Goal: Task Accomplishment & Management: Manage account settings

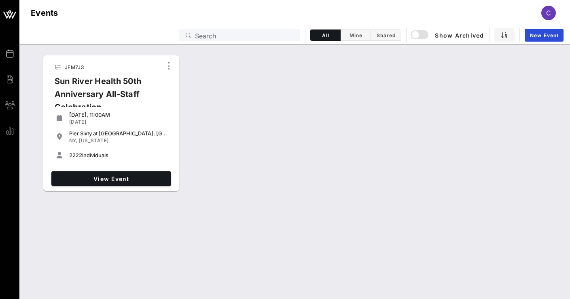
click at [141, 84] on div "Sun River Health 50th Anniversary All-Staff Celebration" at bounding box center [105, 97] width 114 height 45
click at [115, 181] on span "View Event" at bounding box center [111, 179] width 113 height 7
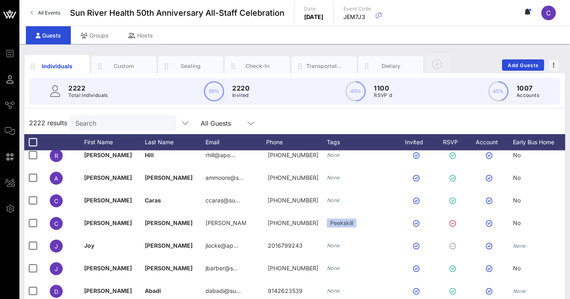
scroll to position [6, 0]
click at [328, 62] on div "Transportation" at bounding box center [324, 66] width 65 height 20
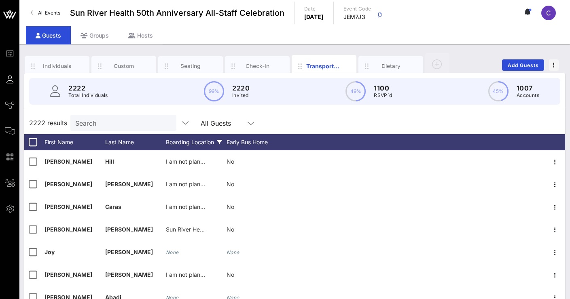
scroll to position [0, 0]
click at [221, 142] on icon at bounding box center [219, 142] width 5 height 5
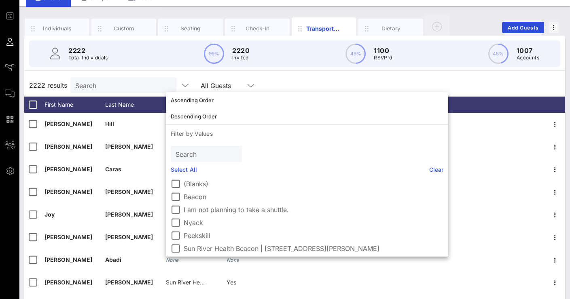
scroll to position [42, 0]
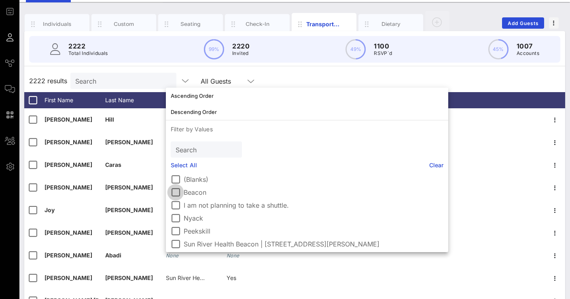
click at [178, 193] on div at bounding box center [176, 193] width 14 height 14
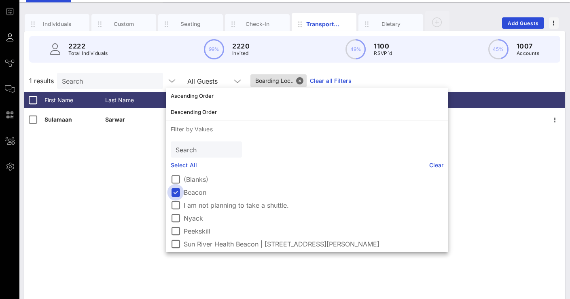
click at [173, 193] on div at bounding box center [176, 193] width 14 height 14
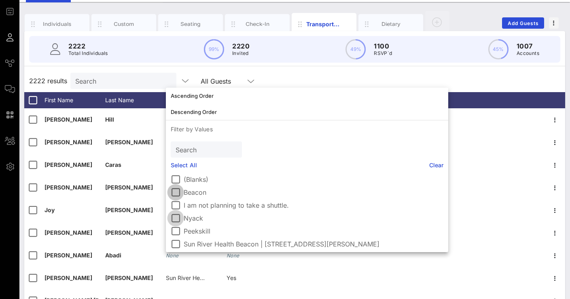
click at [175, 219] on div at bounding box center [176, 219] width 14 height 14
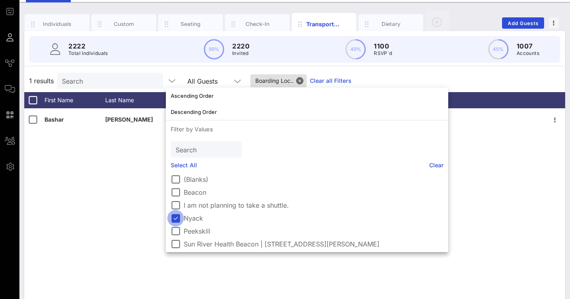
click at [176, 217] on div at bounding box center [176, 219] width 14 height 14
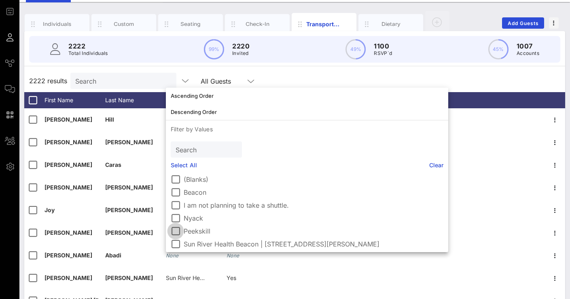
click at [176, 231] on div at bounding box center [176, 231] width 14 height 14
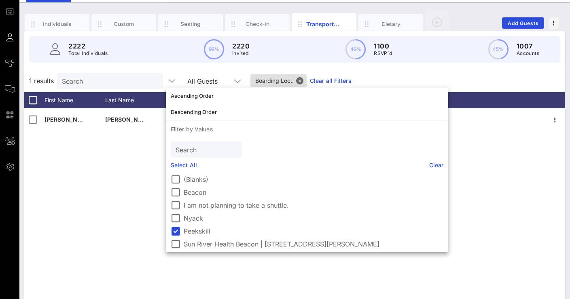
click at [126, 206] on div "[PERSON_NAME] None" at bounding box center [294, 229] width 541 height 243
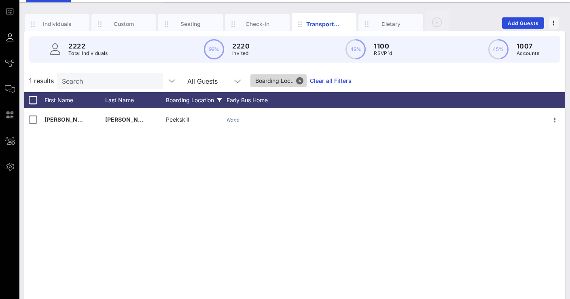
click at [275, 78] on span "Boarding Loc.." at bounding box center [278, 80] width 47 height 13
click at [209, 100] on div "Boarding Location" at bounding box center [196, 100] width 61 height 16
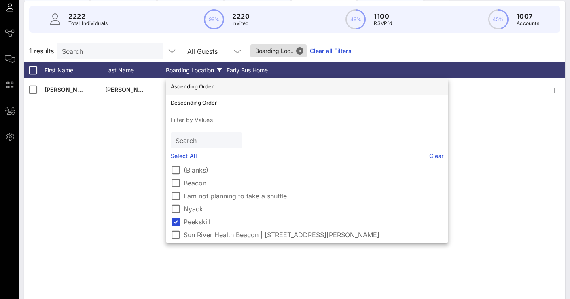
scroll to position [74, 0]
